Goal: Register for event/course

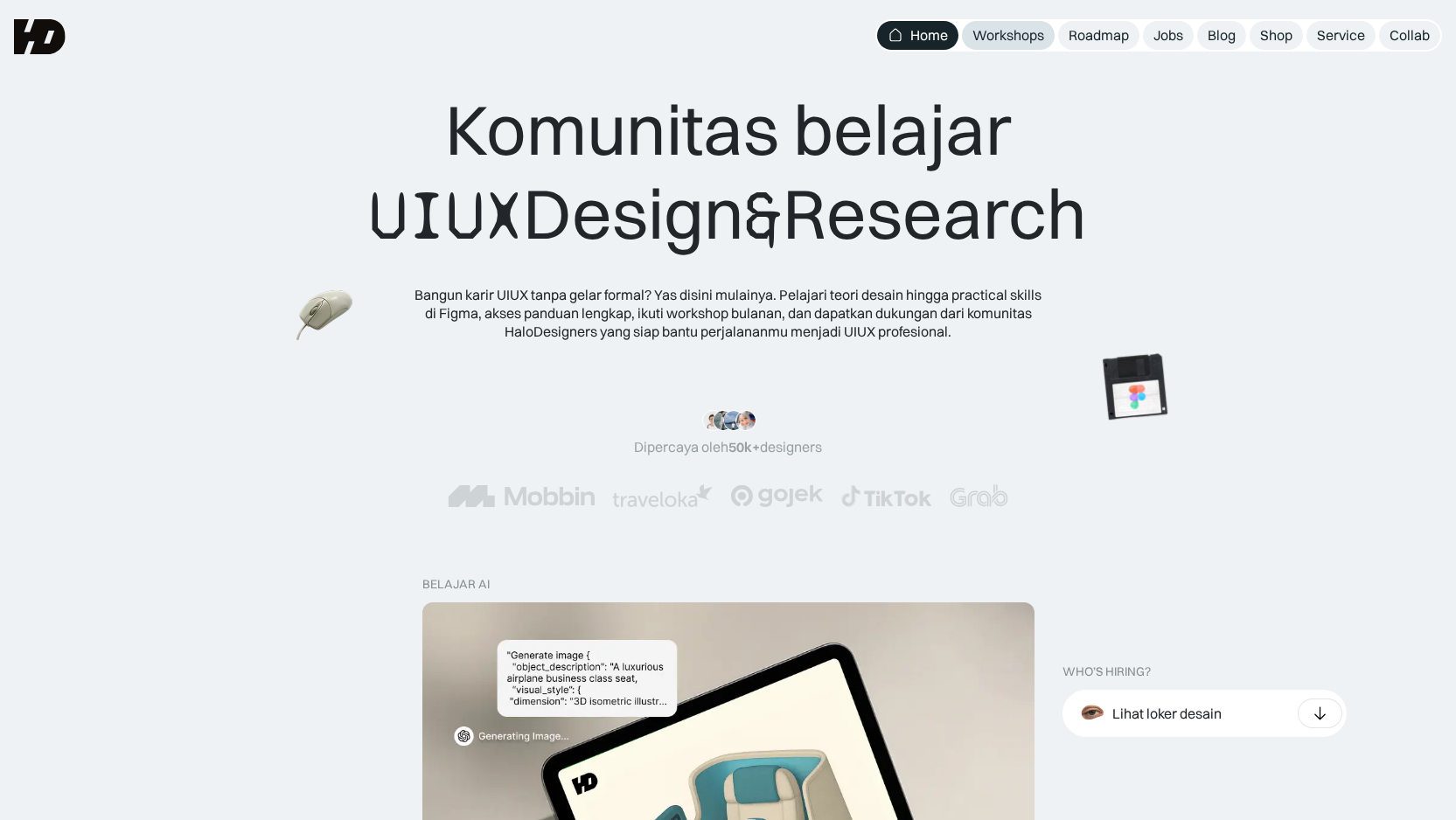
click at [1019, 33] on div "Workshops" at bounding box center [1008, 35] width 72 height 18
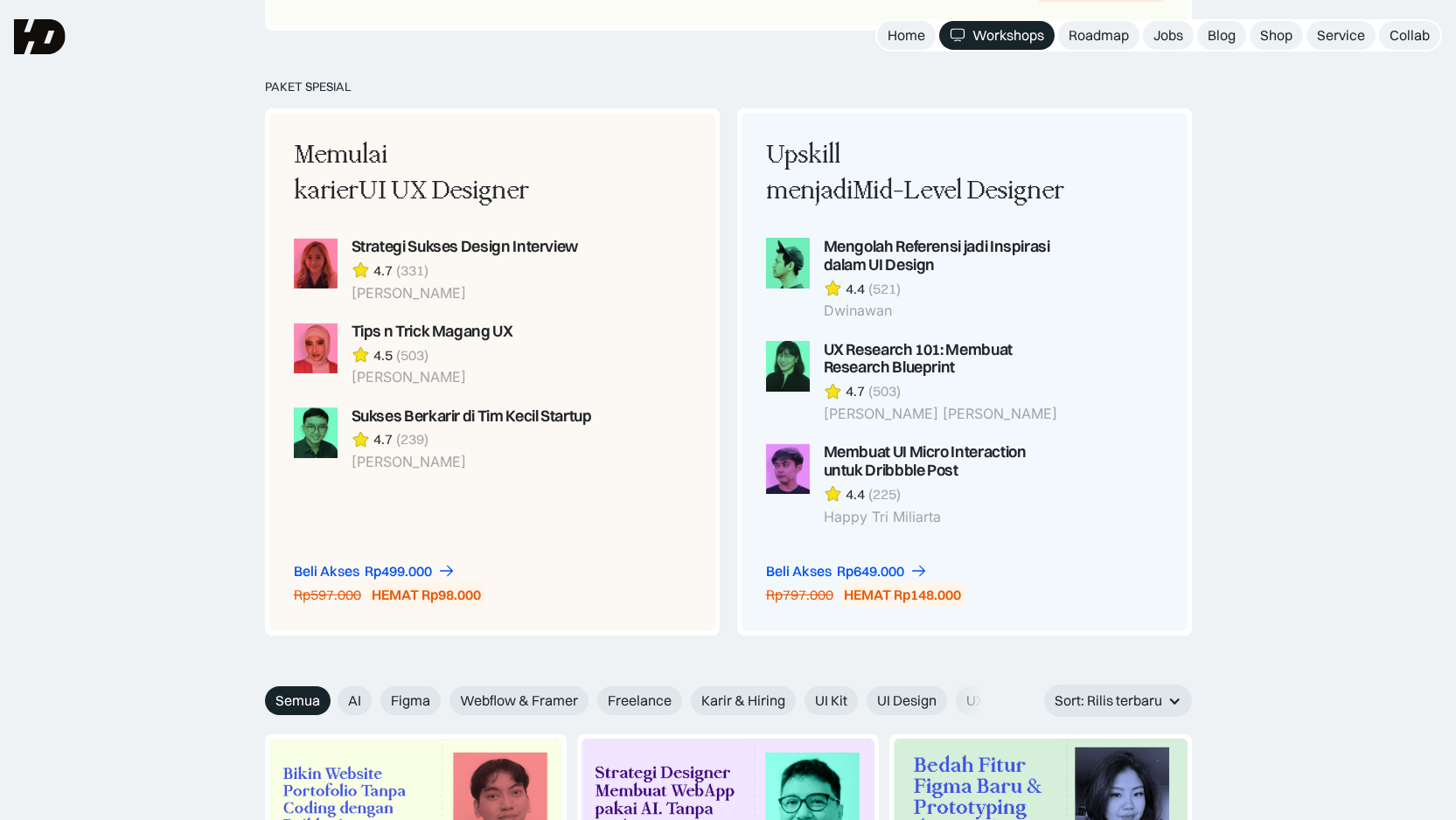
scroll to position [882, 0]
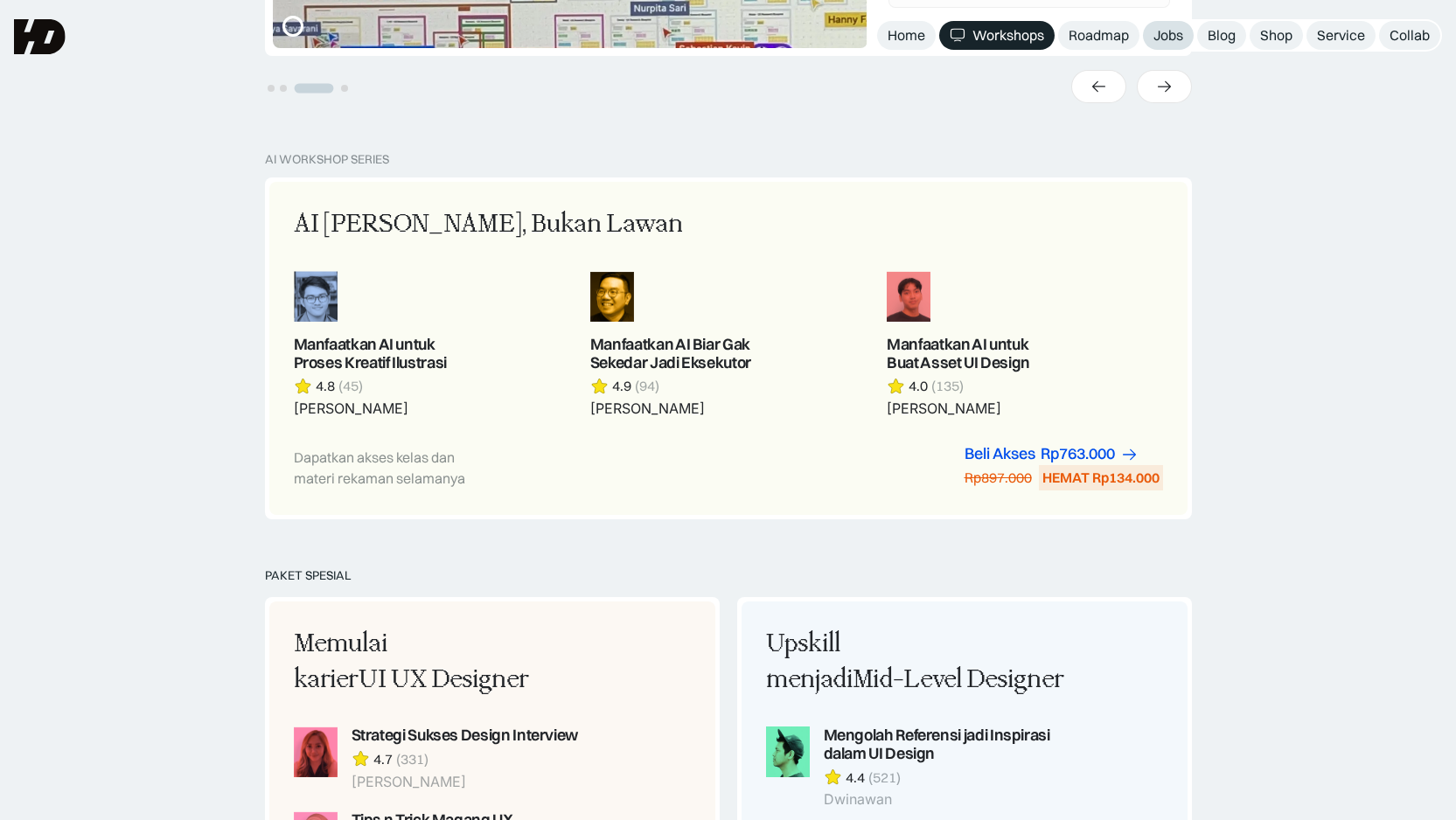
click at [1153, 39] on div "Jobs" at bounding box center [1168, 35] width 30 height 18
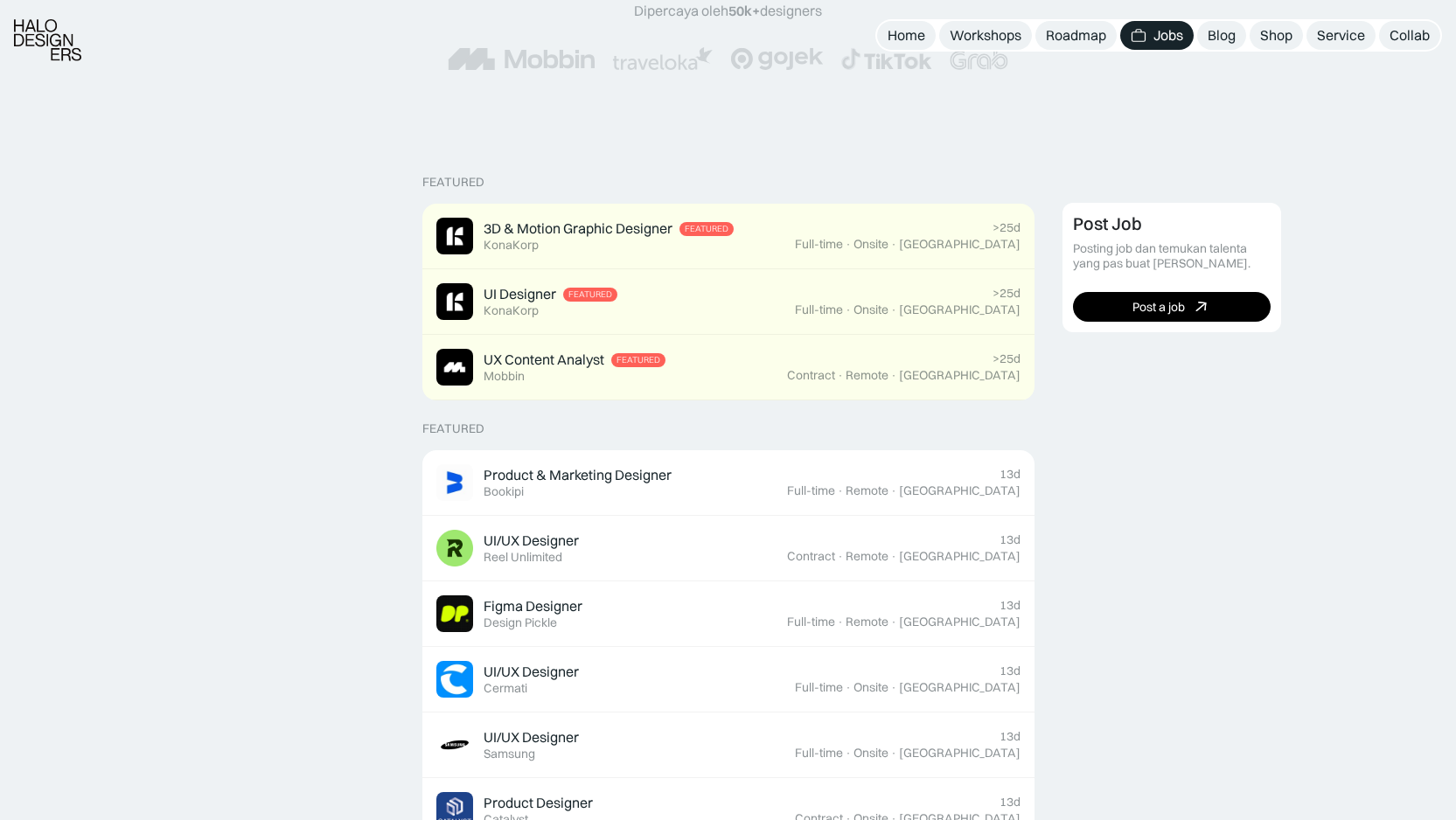
scroll to position [498, 0]
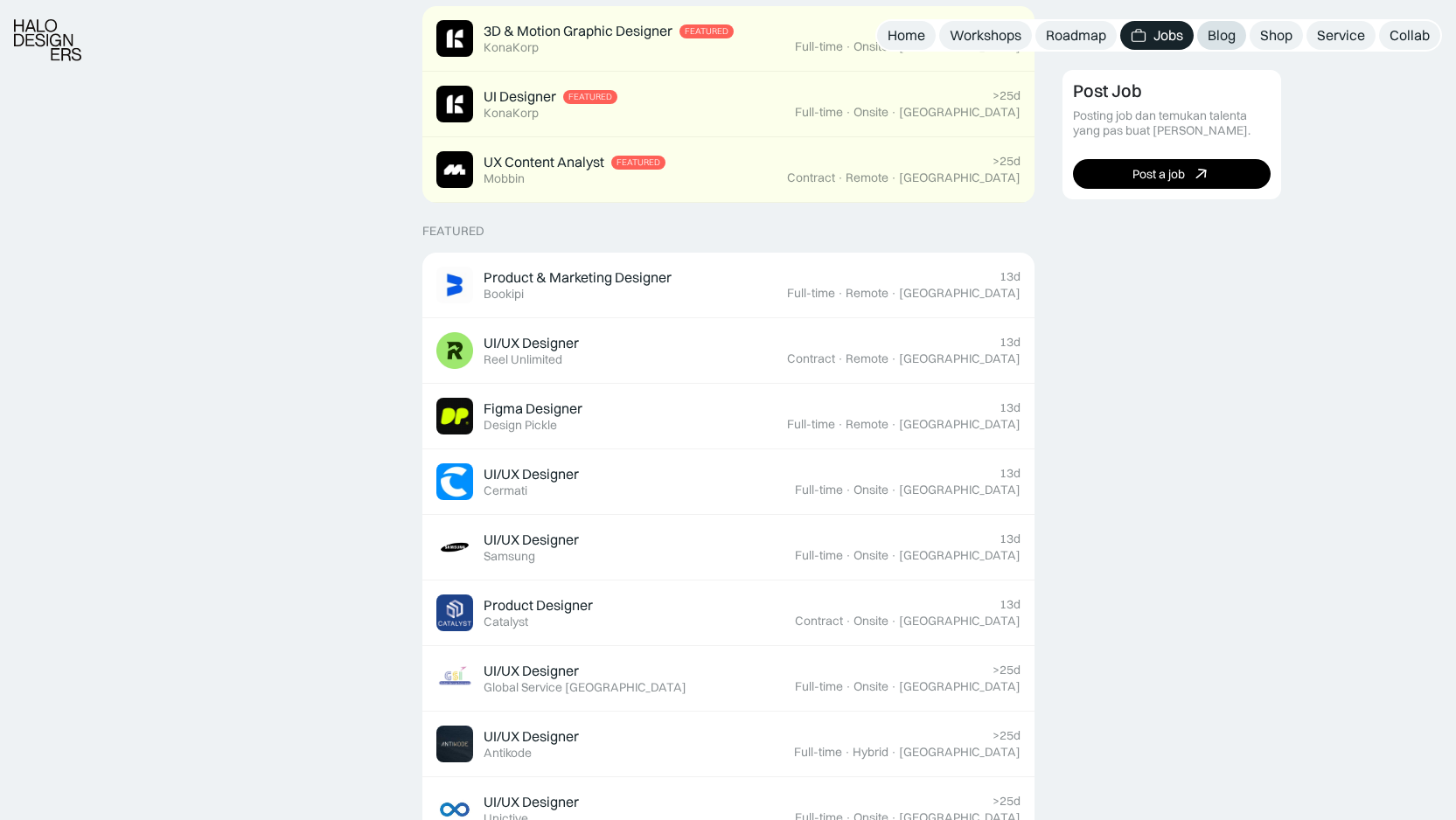
click at [1212, 32] on div "Blog" at bounding box center [1221, 35] width 28 height 18
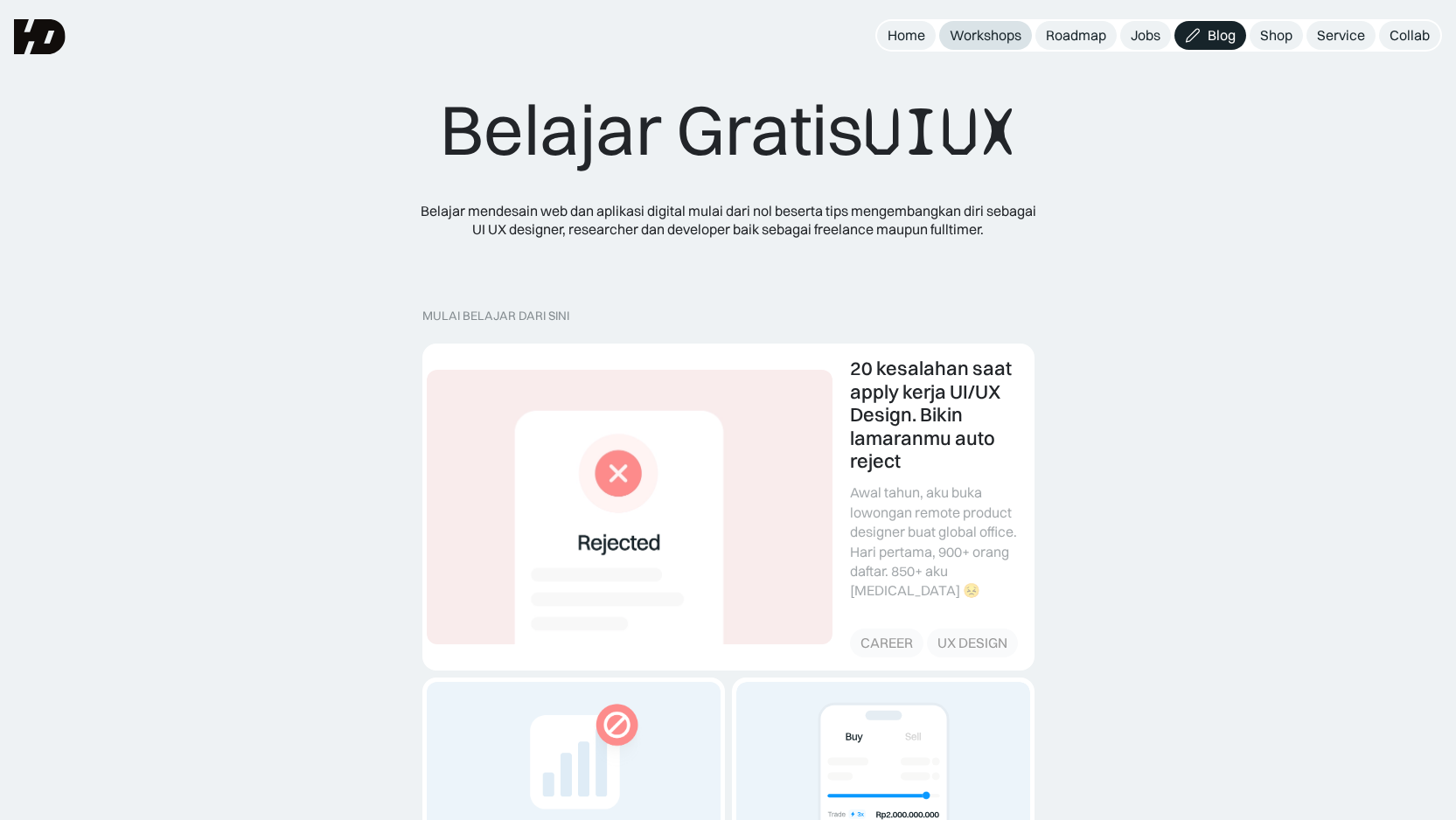
click at [991, 44] on div "Workshops" at bounding box center [986, 35] width 72 height 18
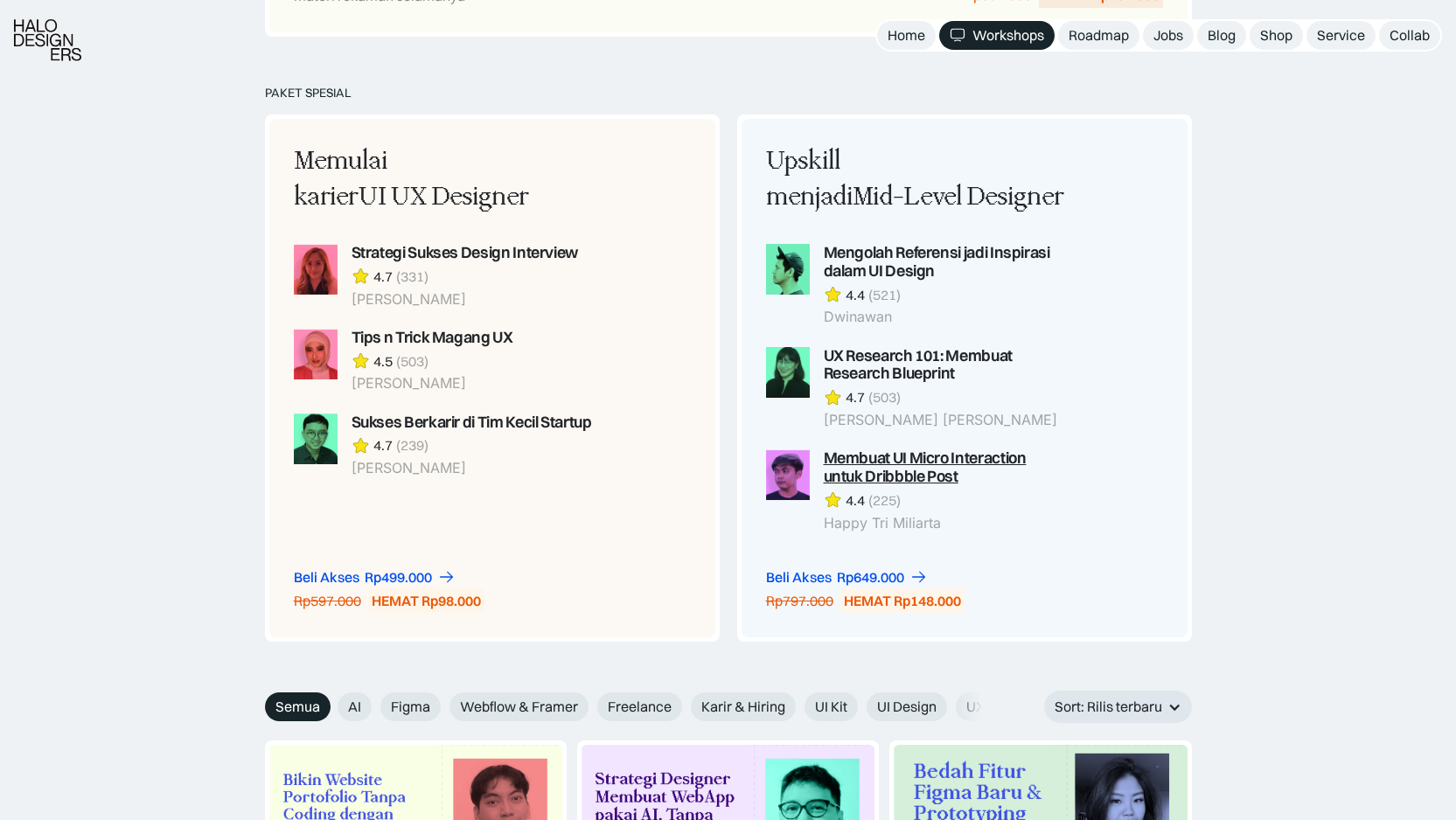
scroll to position [1918, 0]
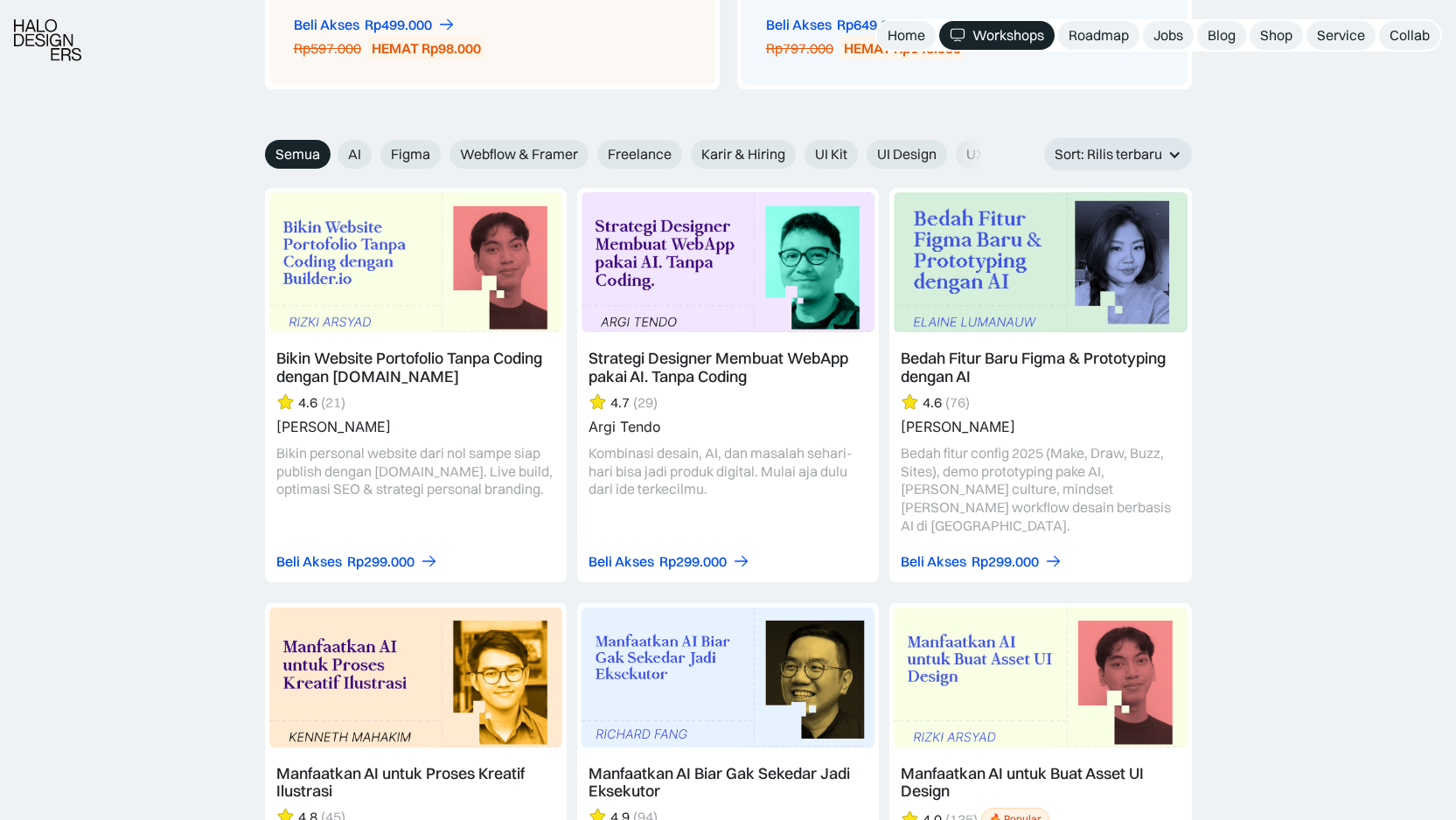
click at [444, 426] on link at bounding box center [415, 385] width 301 height 393
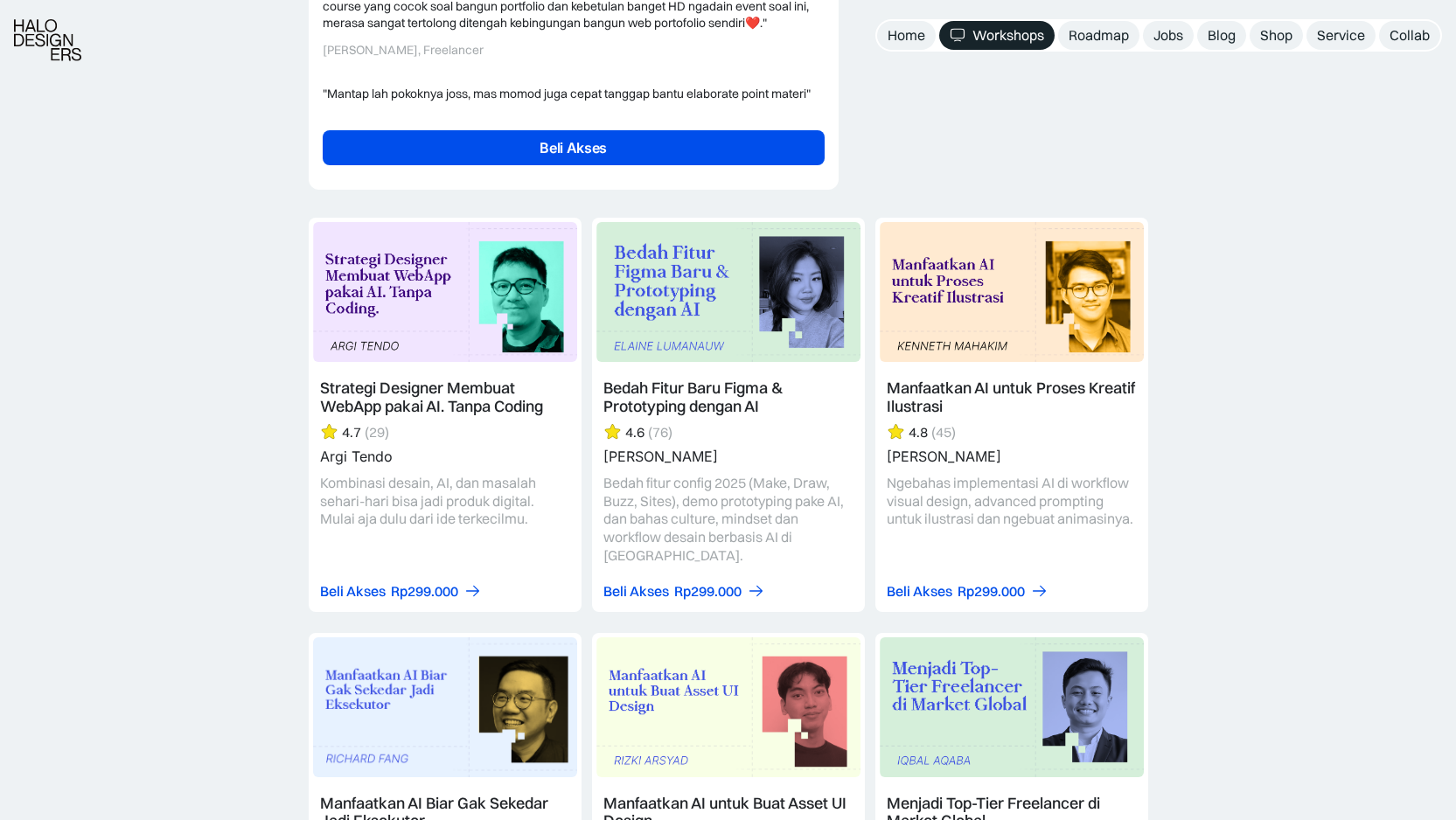
scroll to position [4450, 0]
